Goal: Book appointment/travel/reservation

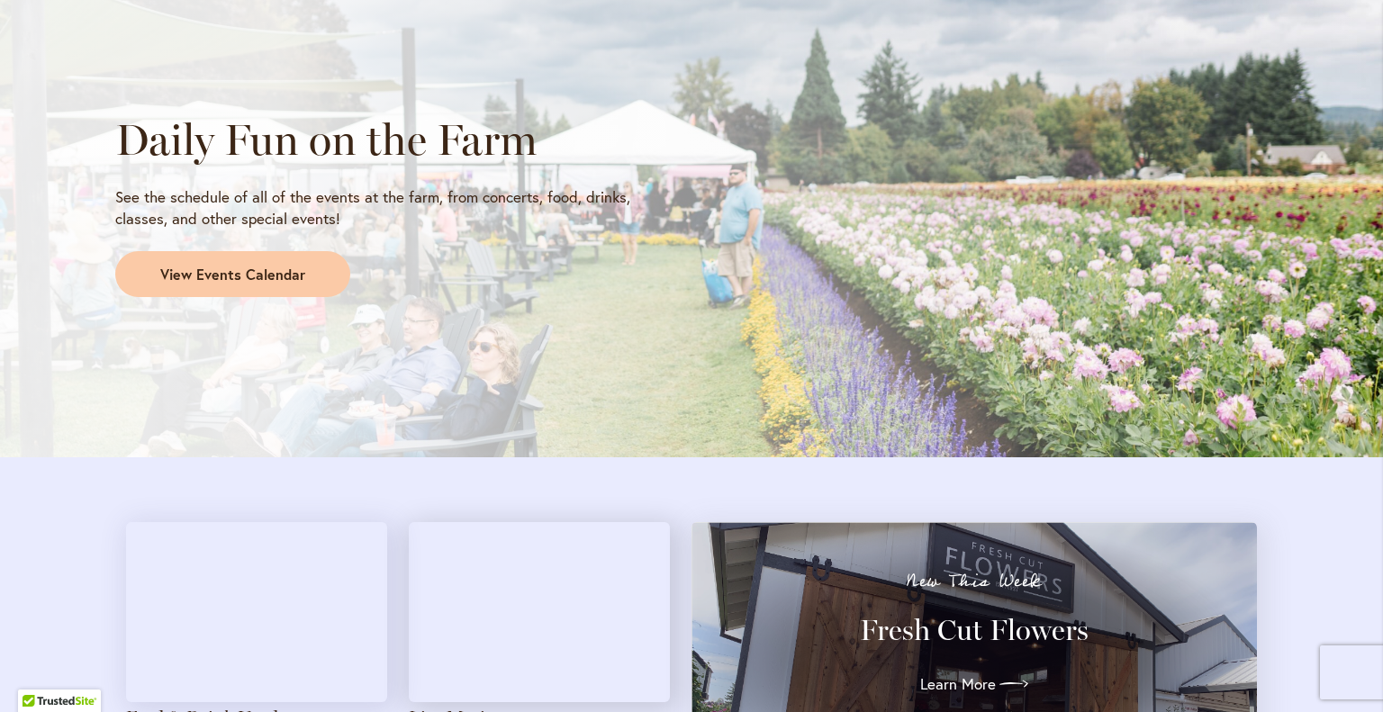
scroll to position [1531, 0]
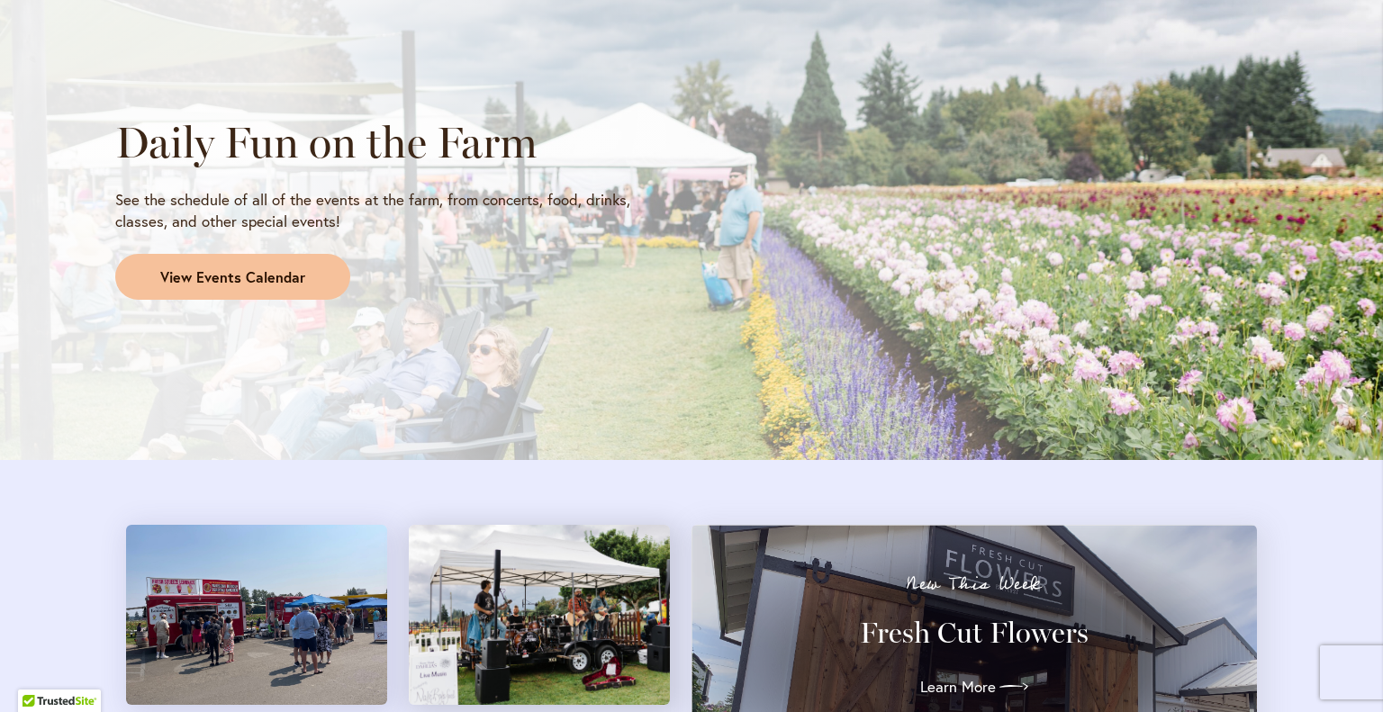
click at [283, 285] on span "View Events Calendar" at bounding box center [232, 277] width 145 height 21
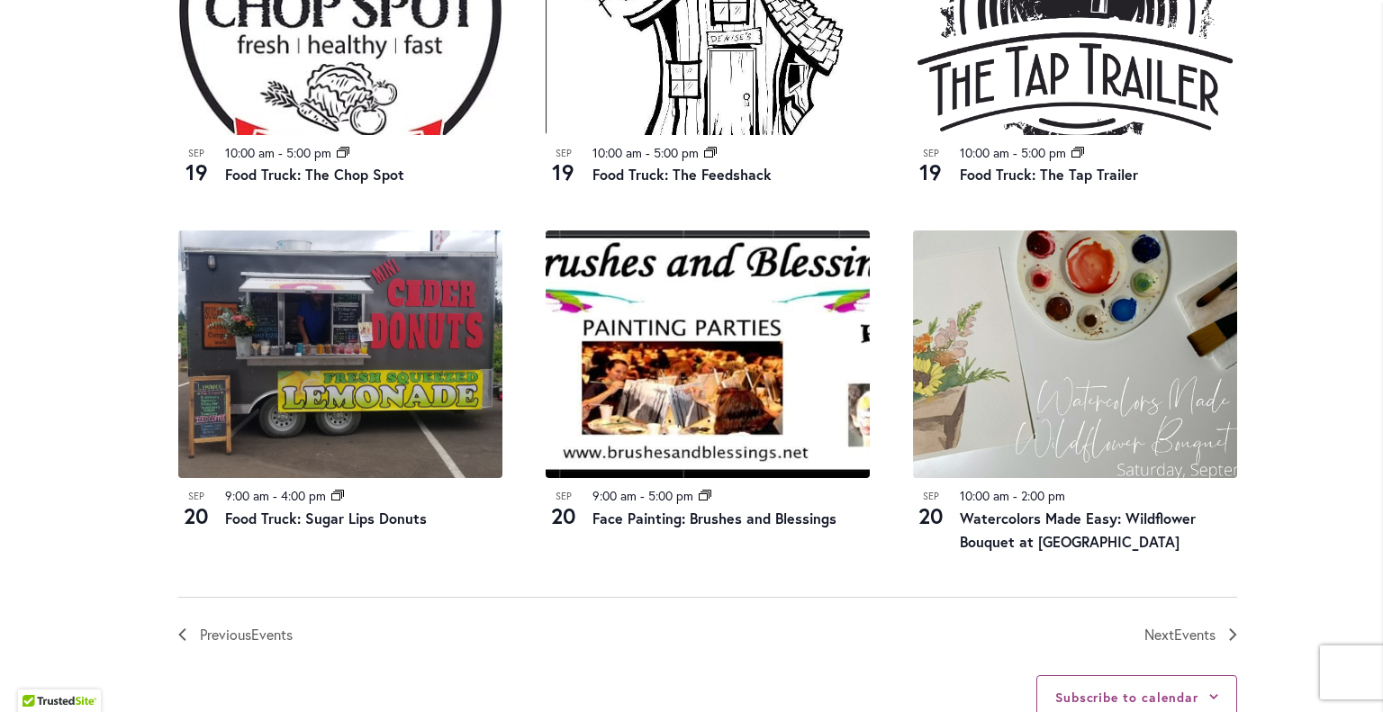
scroll to position [1891, 0]
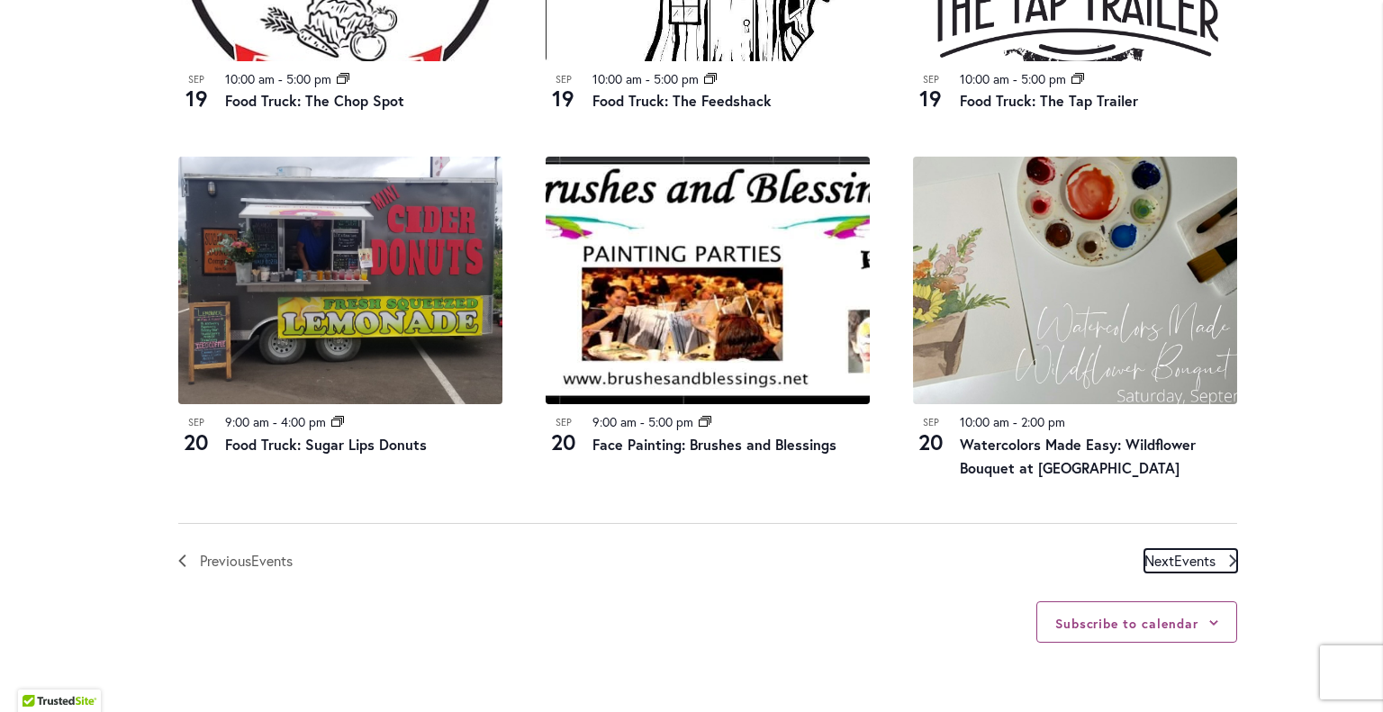
click at [1163, 554] on span "Next Events" at bounding box center [1179, 560] width 71 height 23
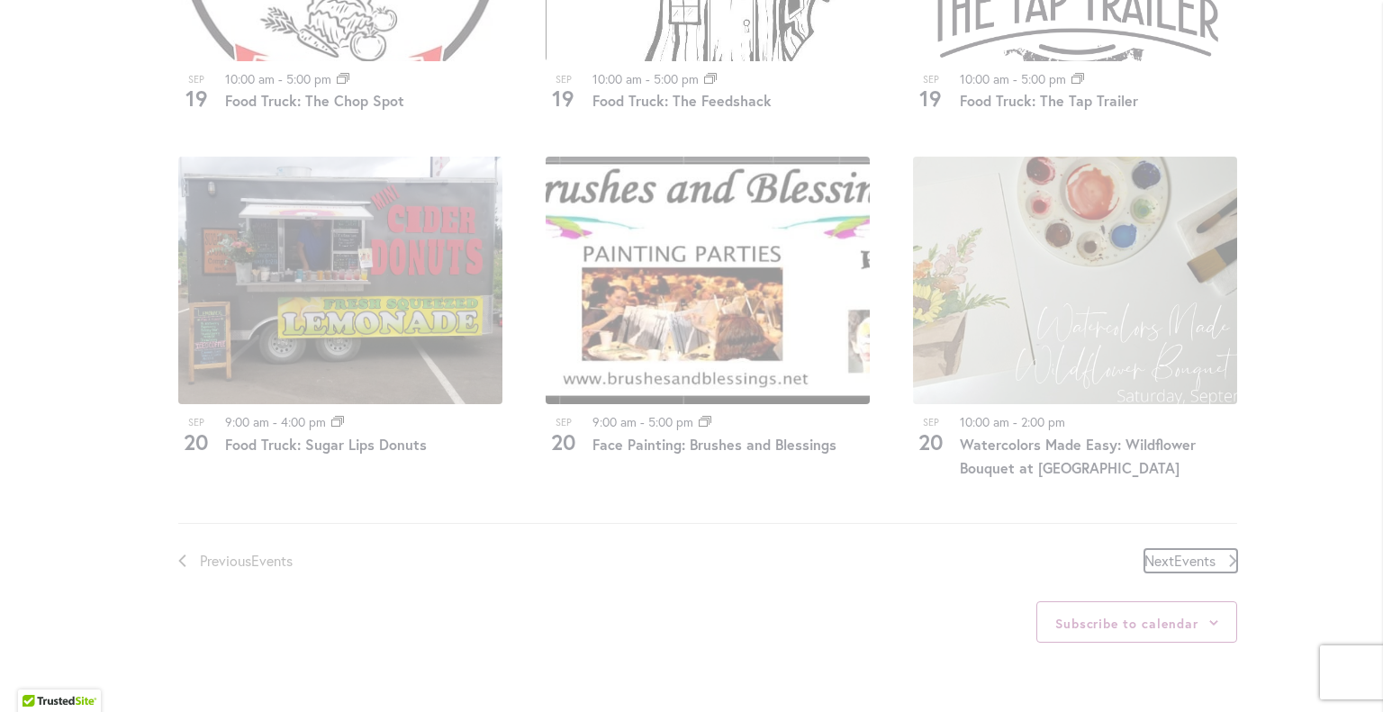
scroll to position [888, 0]
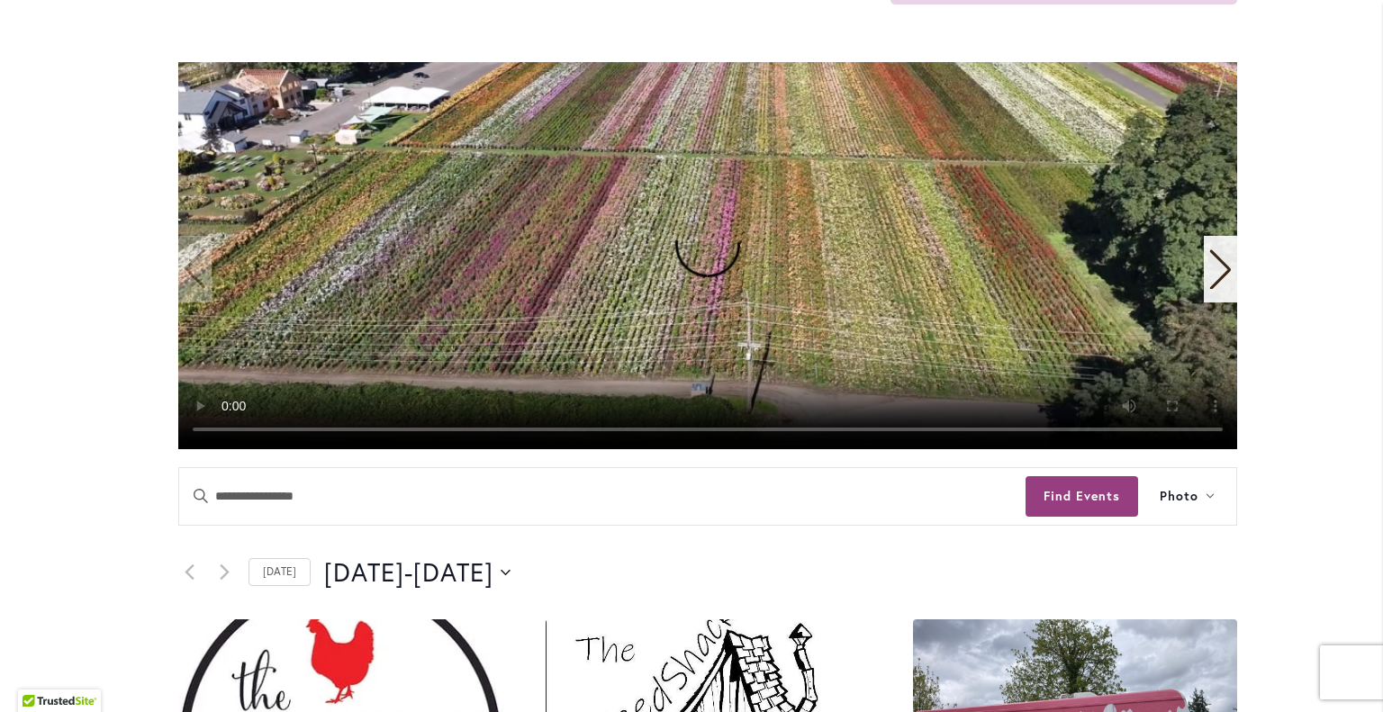
scroll to position [258, 0]
